Goal: Task Accomplishment & Management: Manage account settings

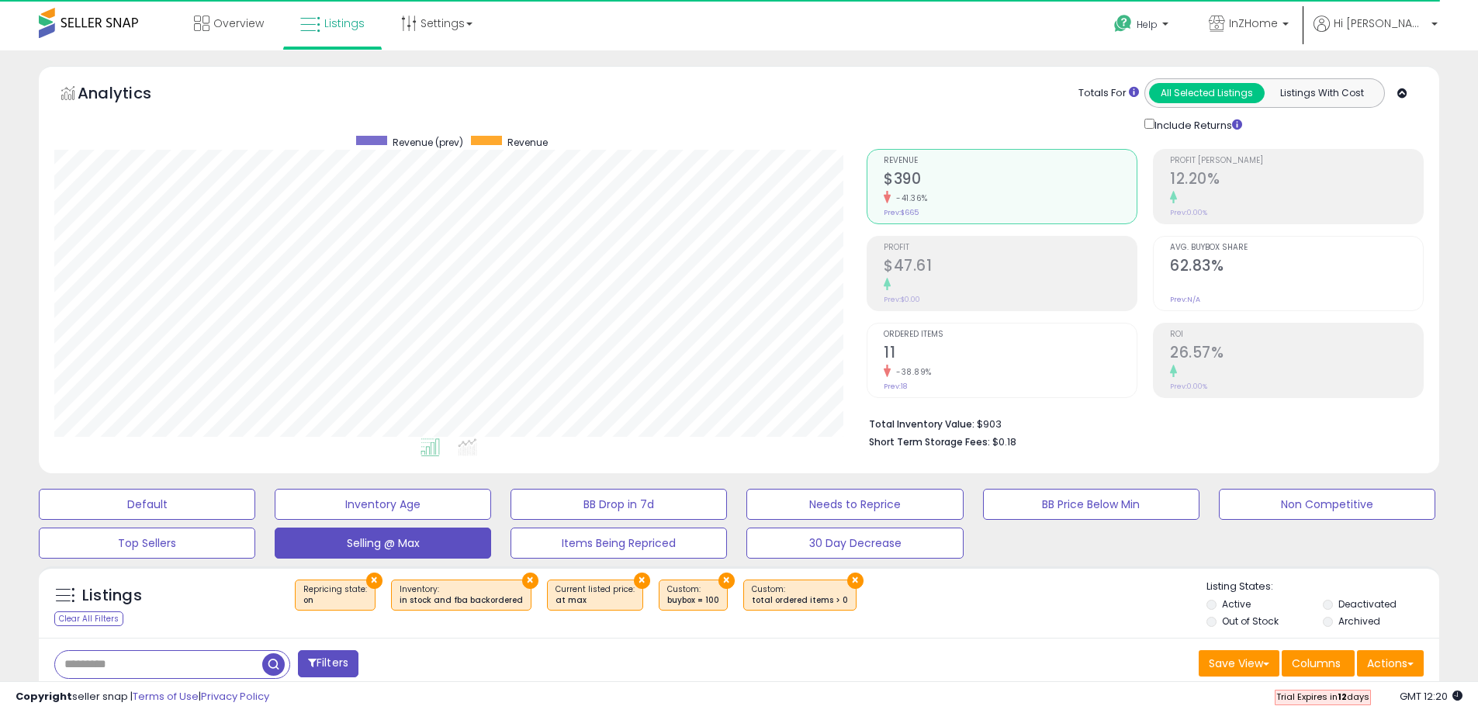
select select "**"
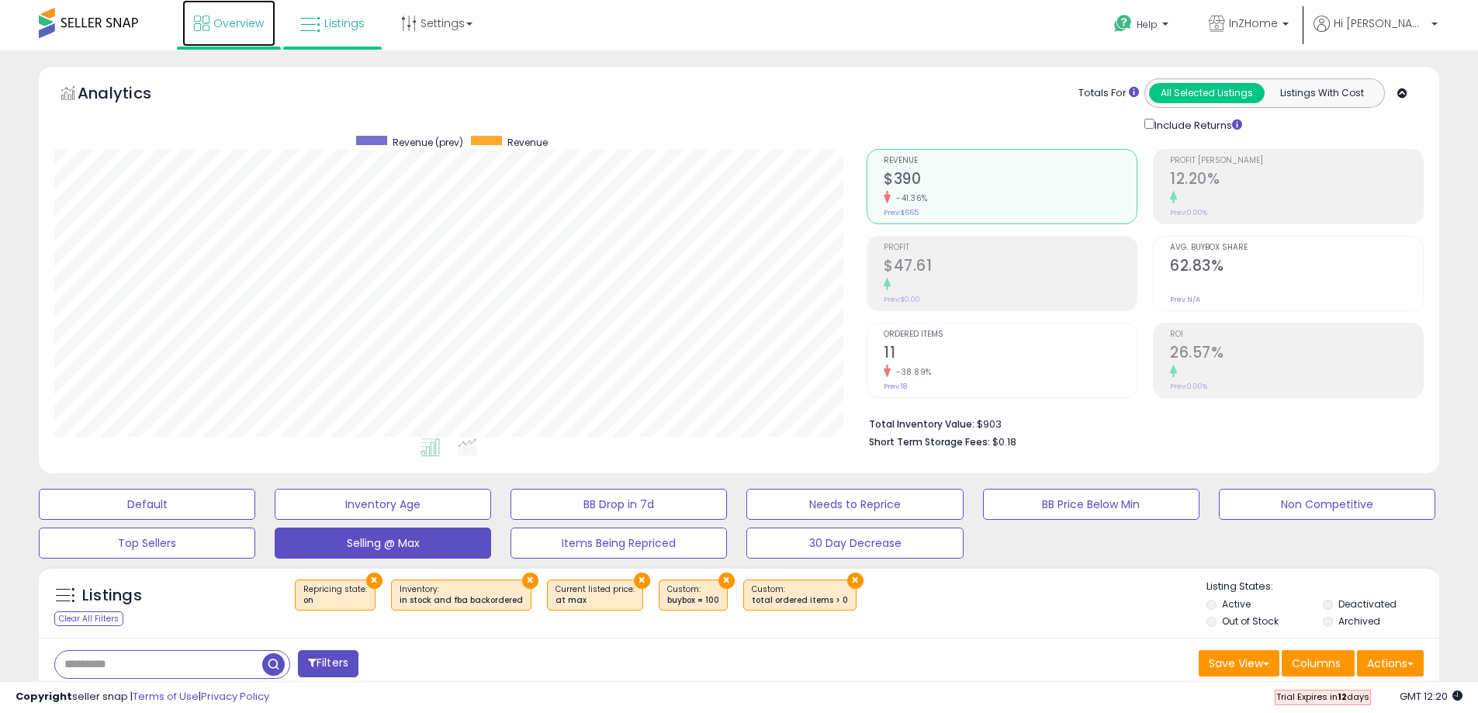
click at [231, 24] on span "Overview" at bounding box center [238, 24] width 50 height 16
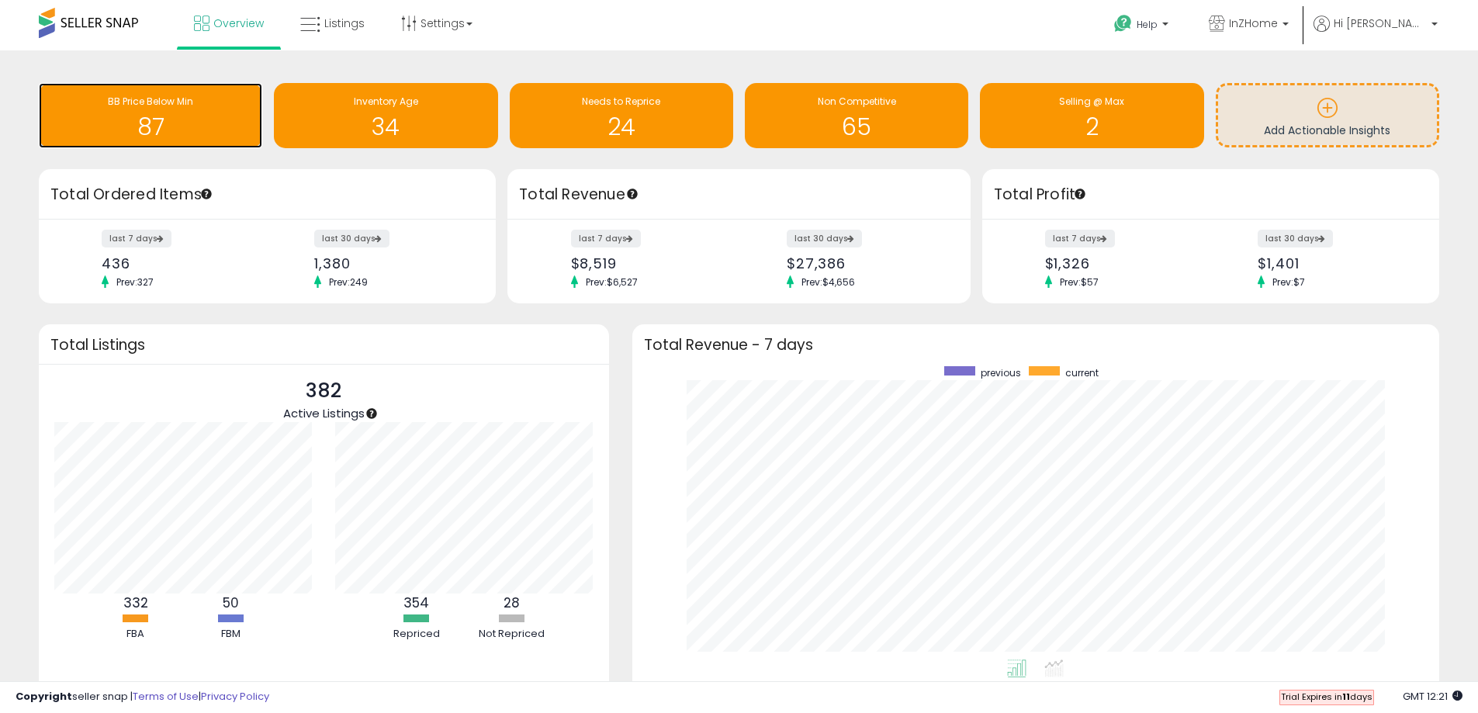
click at [152, 123] on h1 "87" at bounding box center [151, 127] width 208 height 26
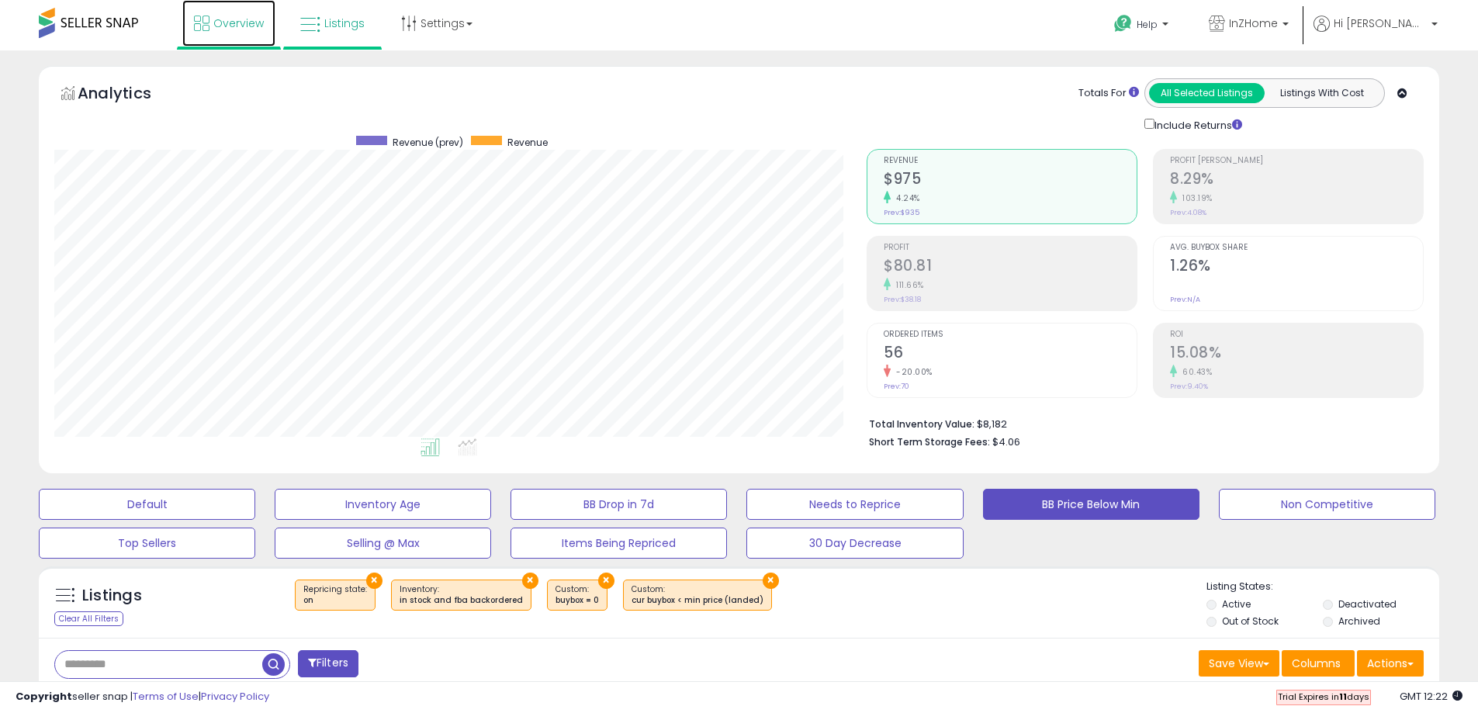
click at [240, 26] on span "Overview" at bounding box center [238, 24] width 50 height 16
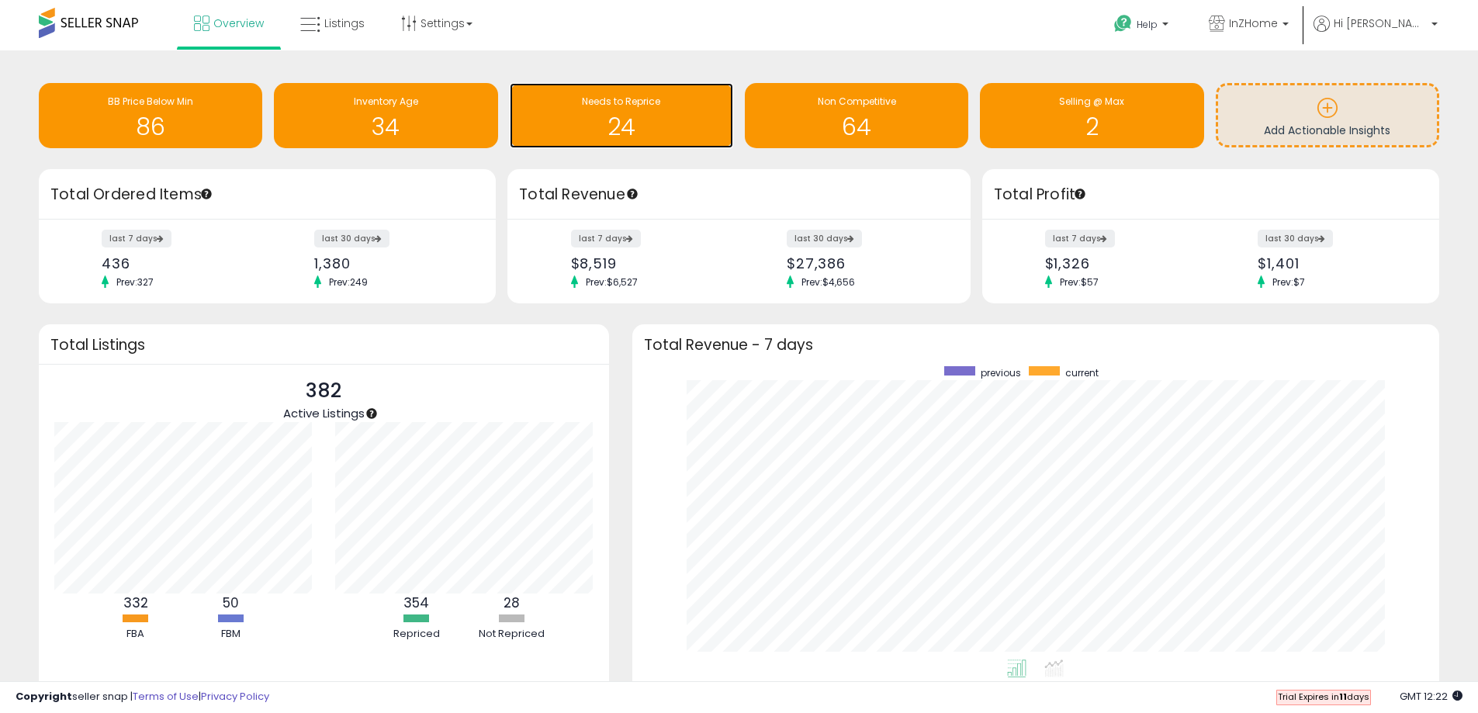
click at [597, 119] on h1 "24" at bounding box center [622, 127] width 208 height 26
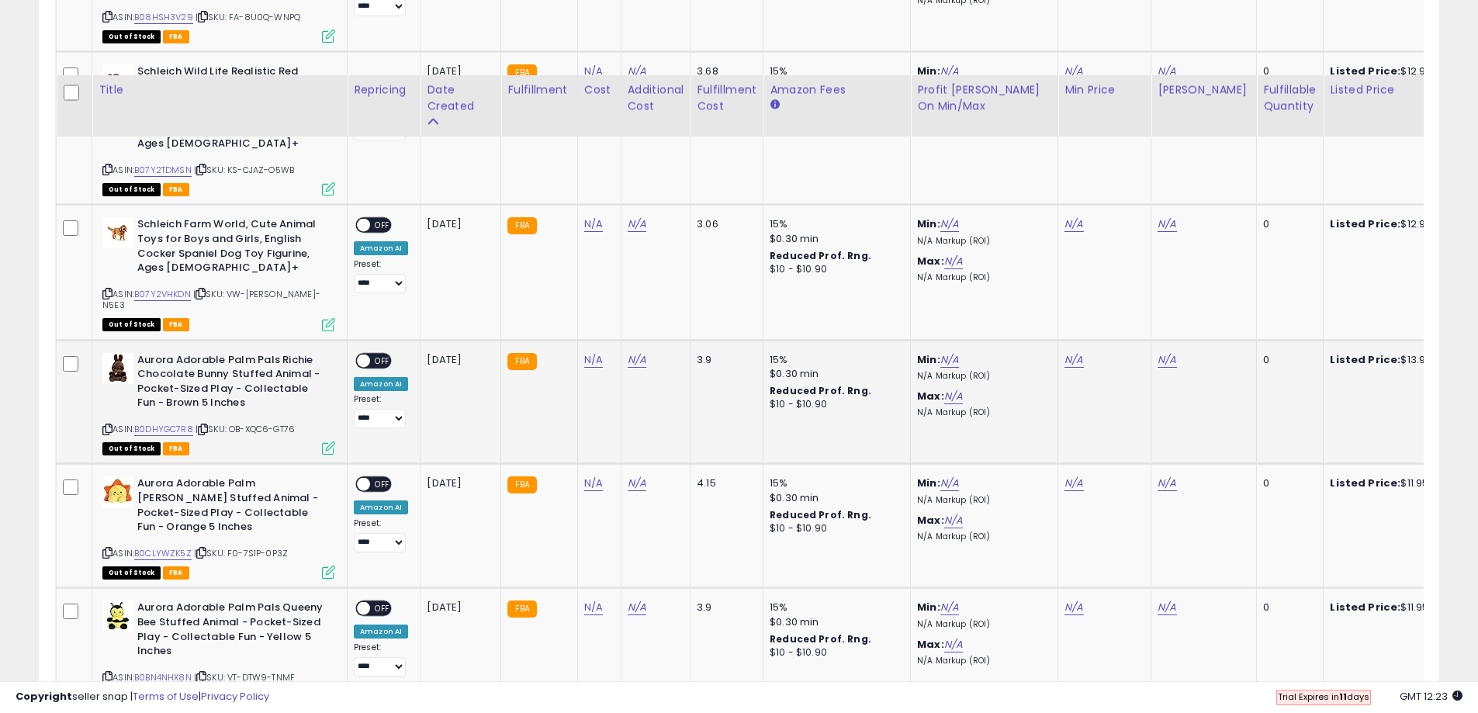
scroll to position [2616, 0]
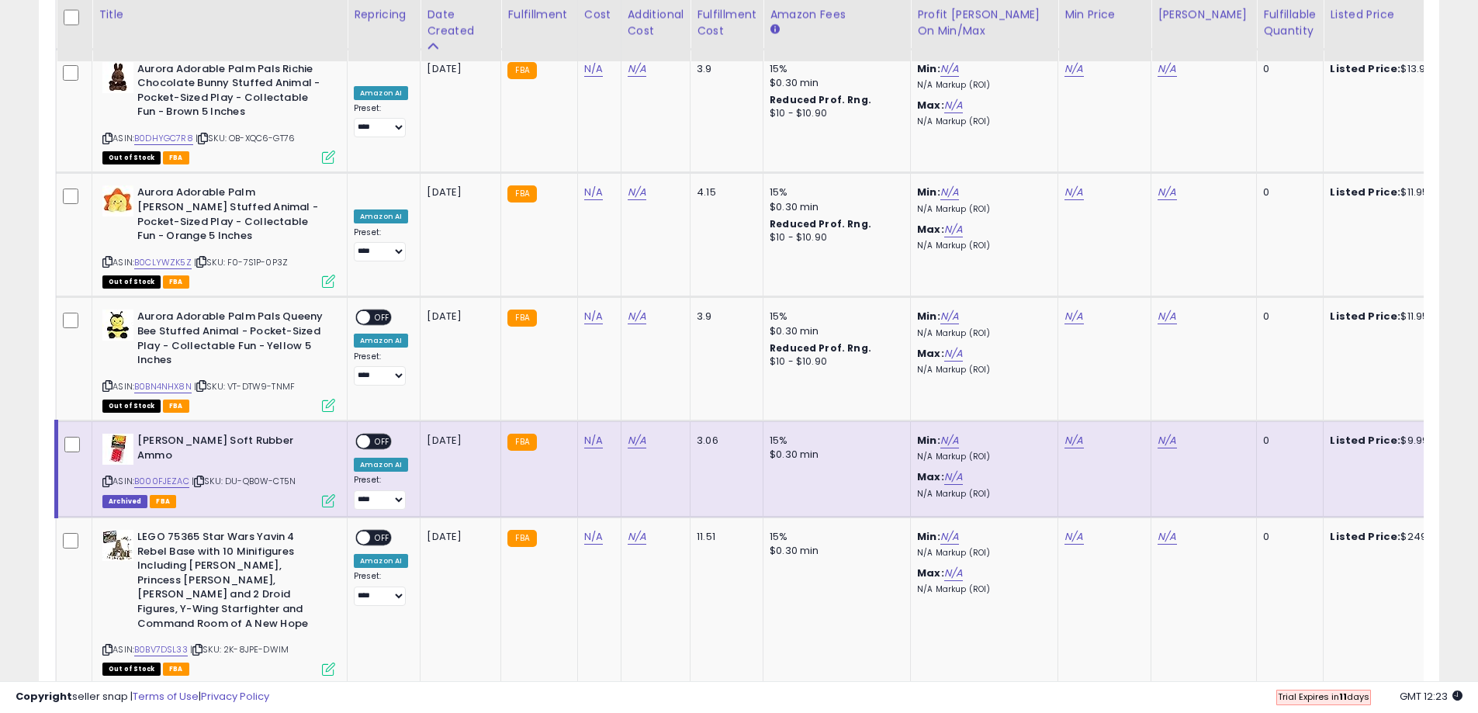
drag, startPoint x: 76, startPoint y: 300, endPoint x: 61, endPoint y: 331, distance: 34.0
click at [61, 421] on td at bounding box center [75, 469] width 36 height 96
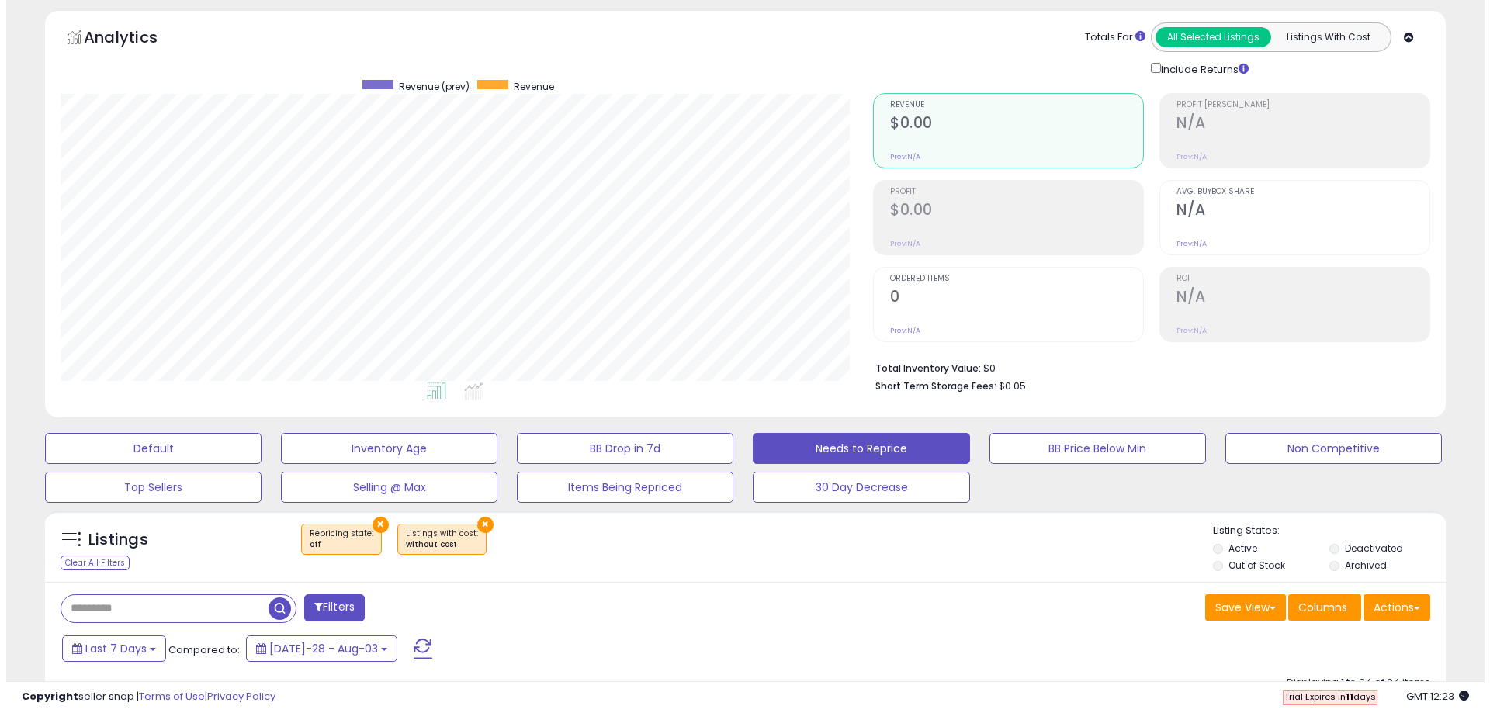
scroll to position [55, 0]
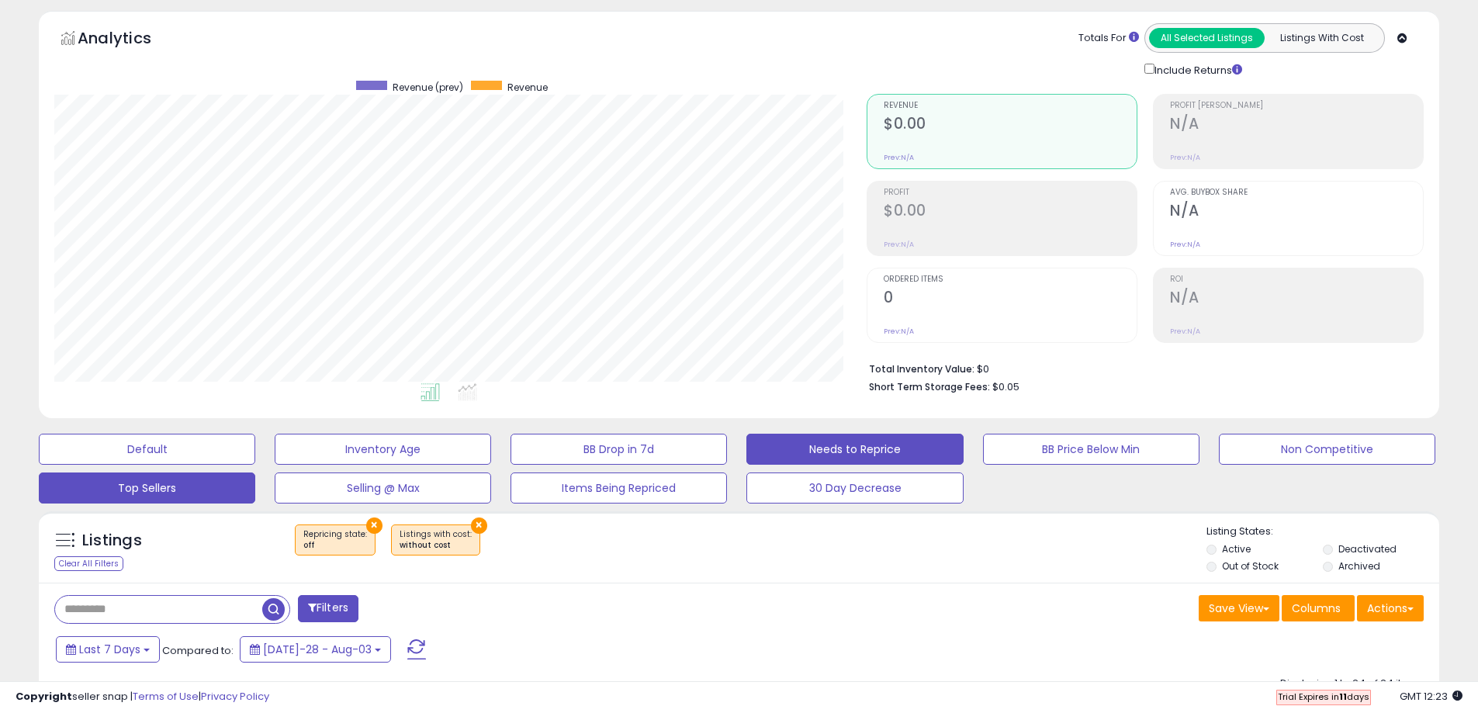
click at [168, 465] on button "Top Sellers" at bounding box center [147, 449] width 216 height 31
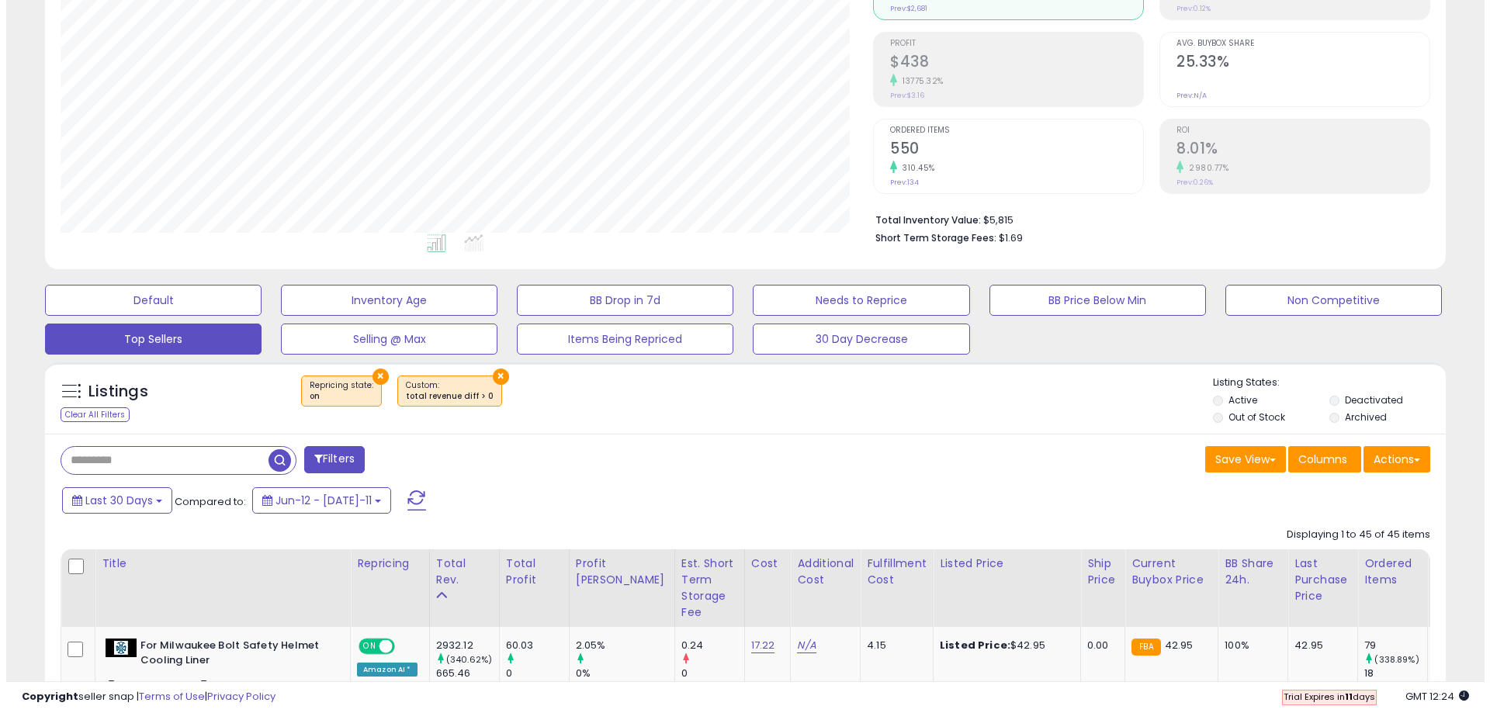
scroll to position [0, 0]
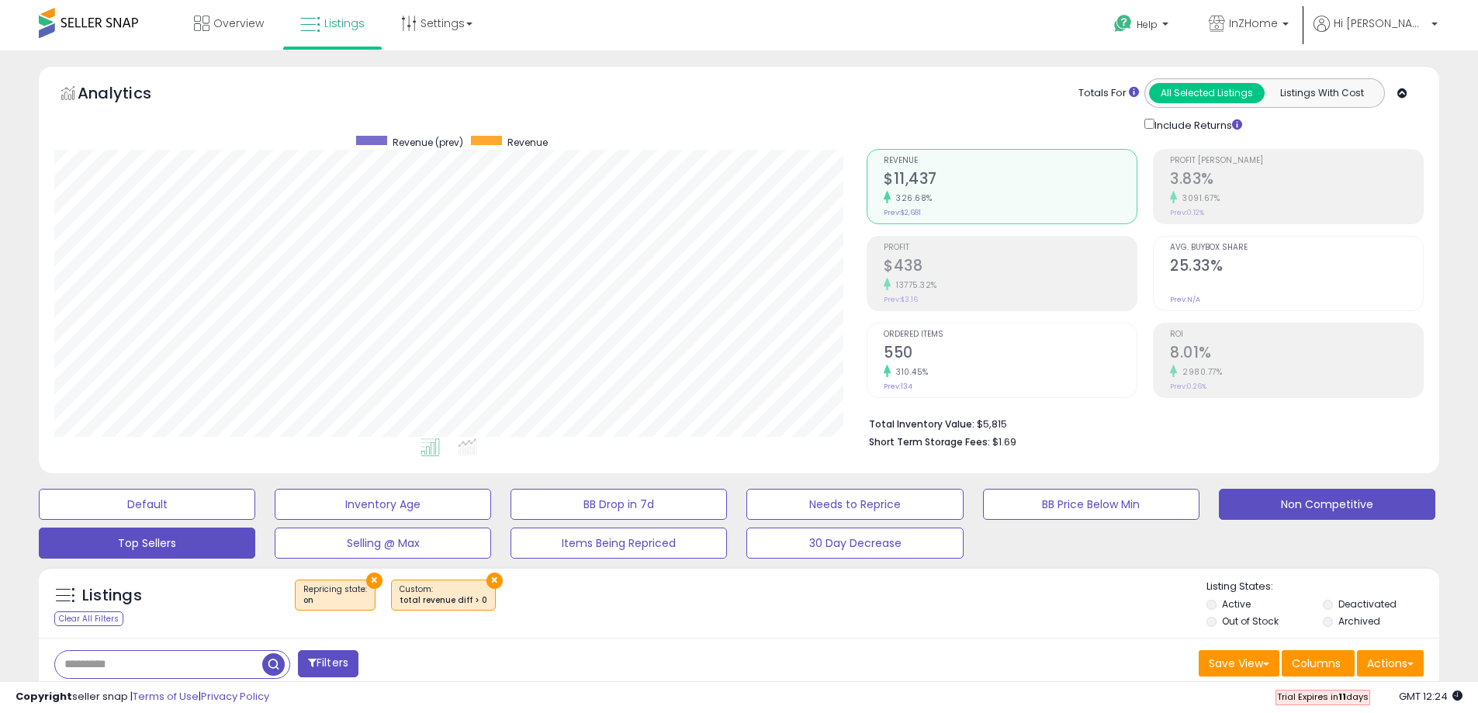
click at [255, 511] on button "Non Competitive" at bounding box center [147, 504] width 216 height 31
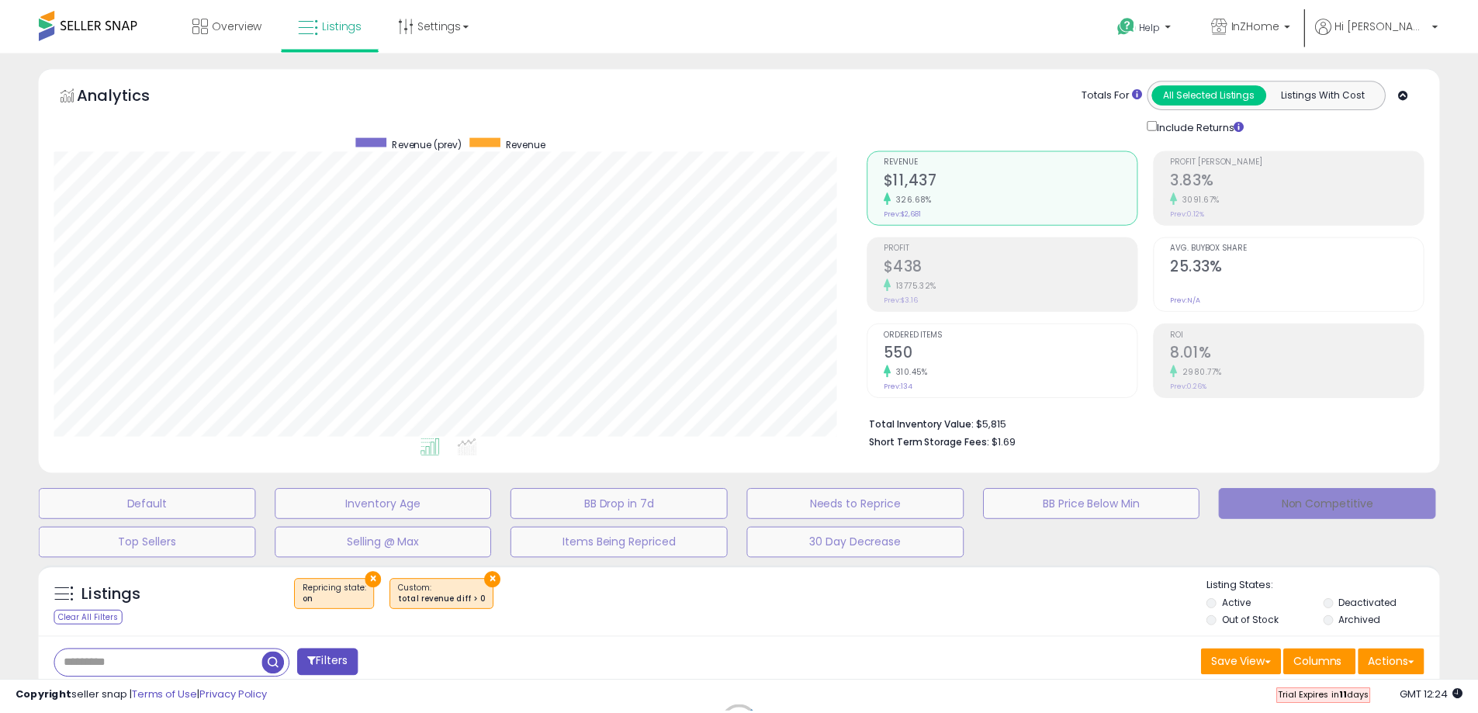
scroll to position [318, 819]
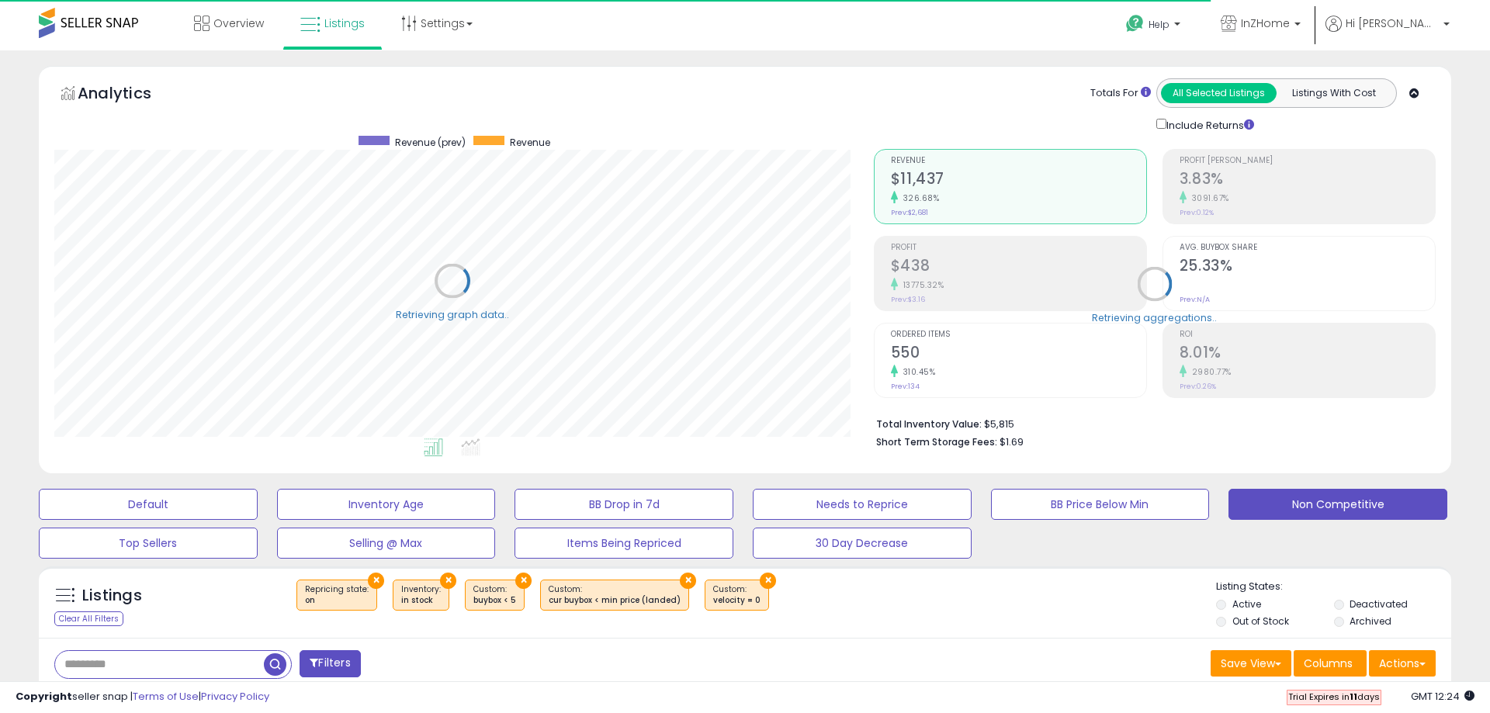
select select "**"
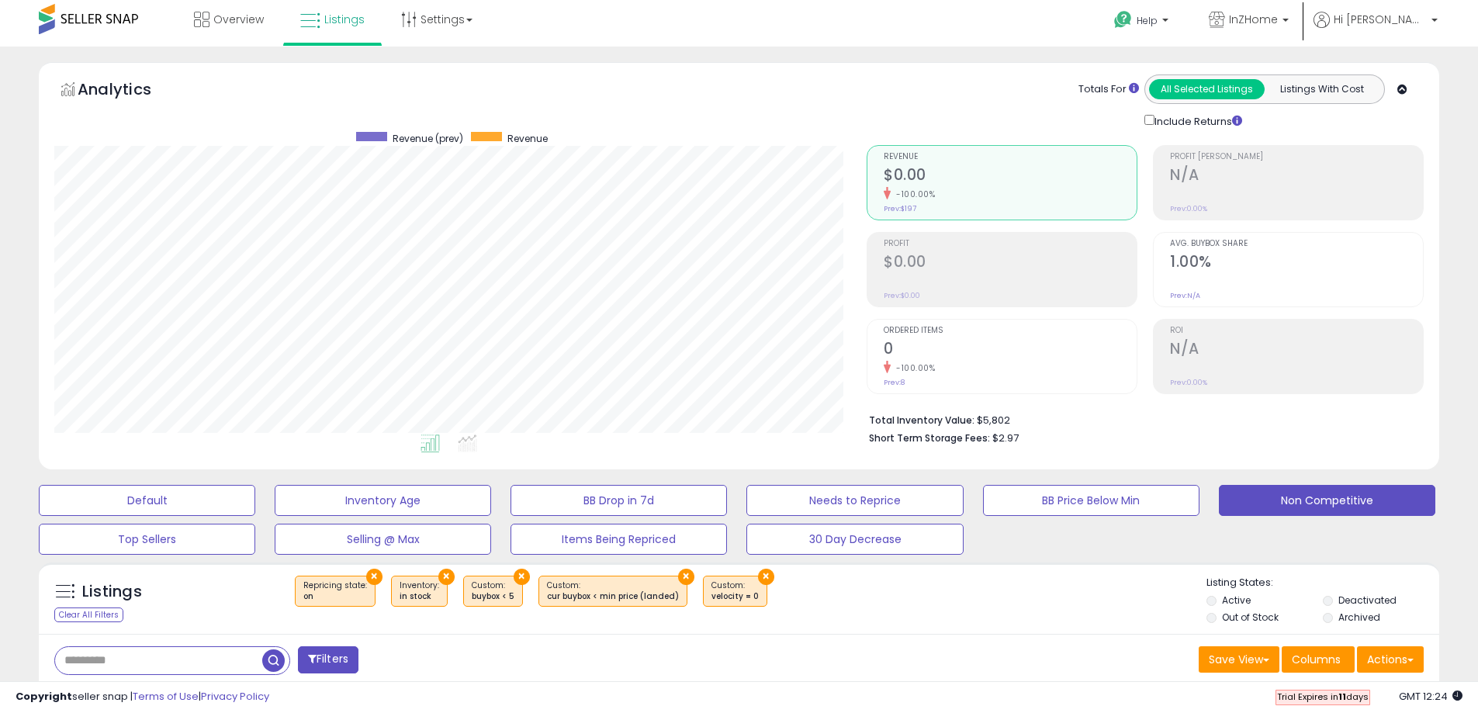
scroll to position [0, 0]
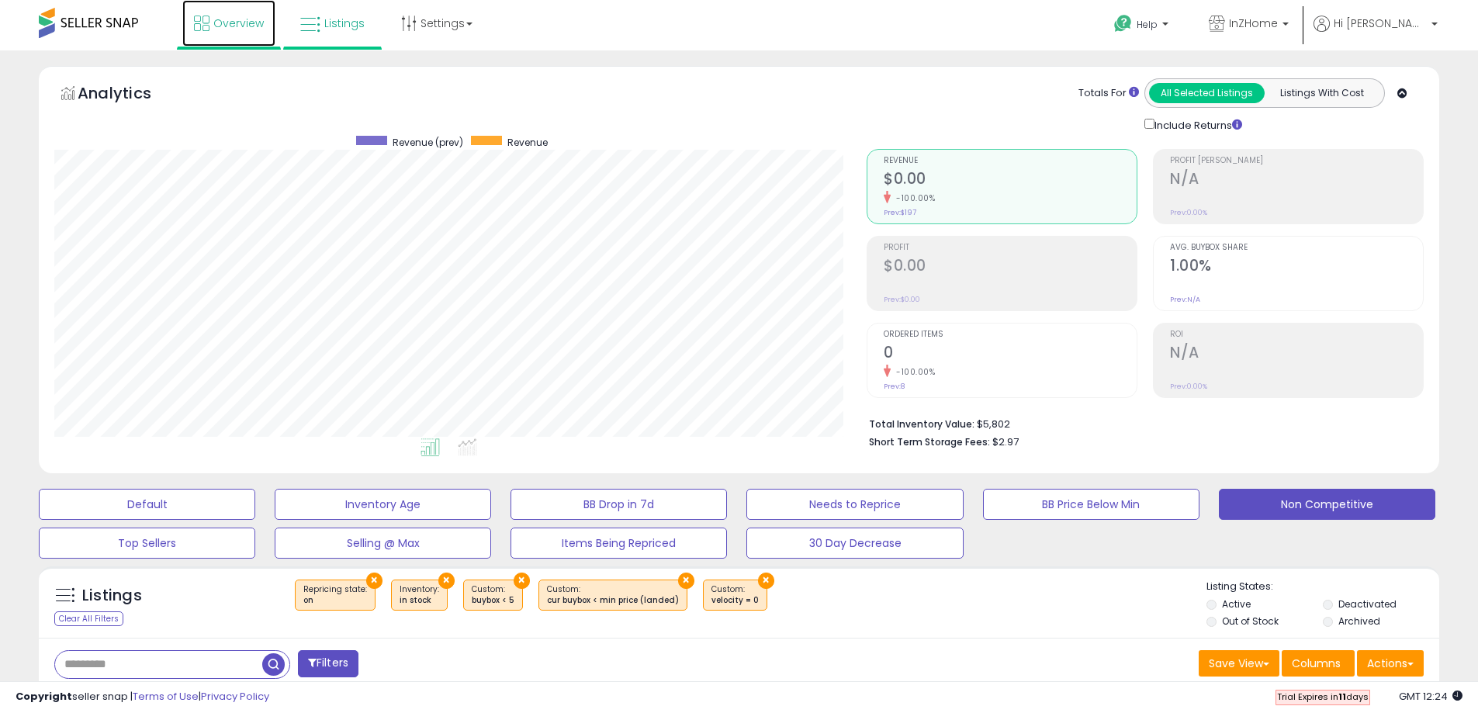
click at [253, 22] on span "Overview" at bounding box center [238, 24] width 50 height 16
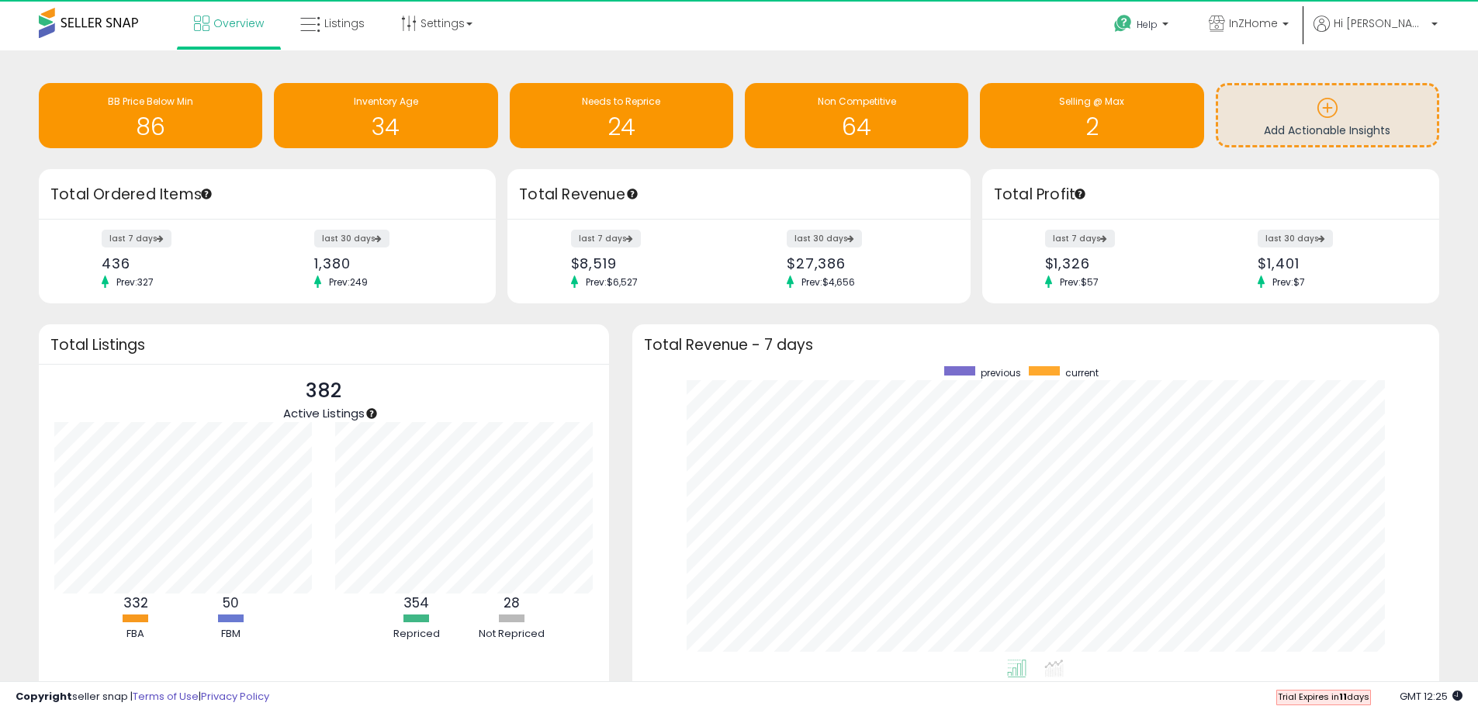
scroll to position [775636, 775154]
